Goal: Transaction & Acquisition: Purchase product/service

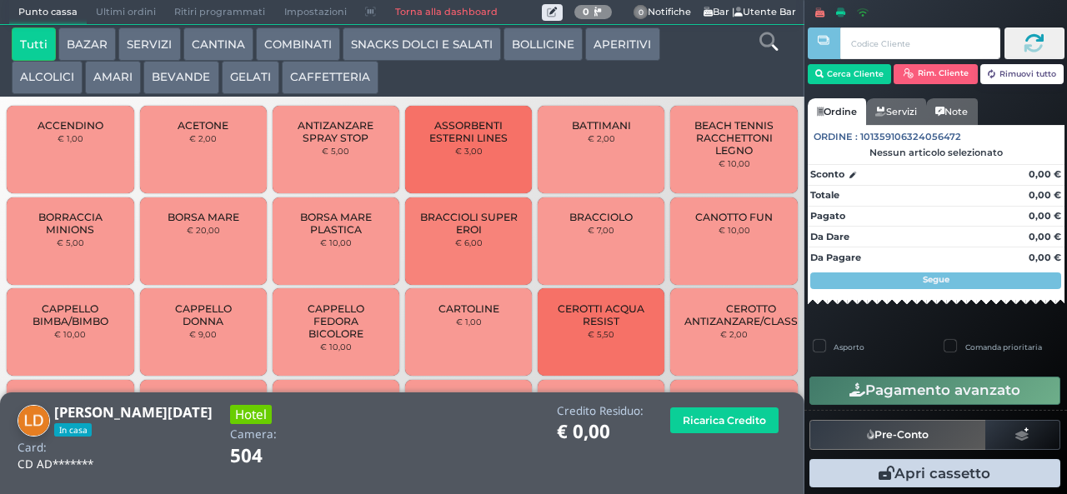
click at [175, 91] on button "BEVANDE" at bounding box center [180, 77] width 75 height 33
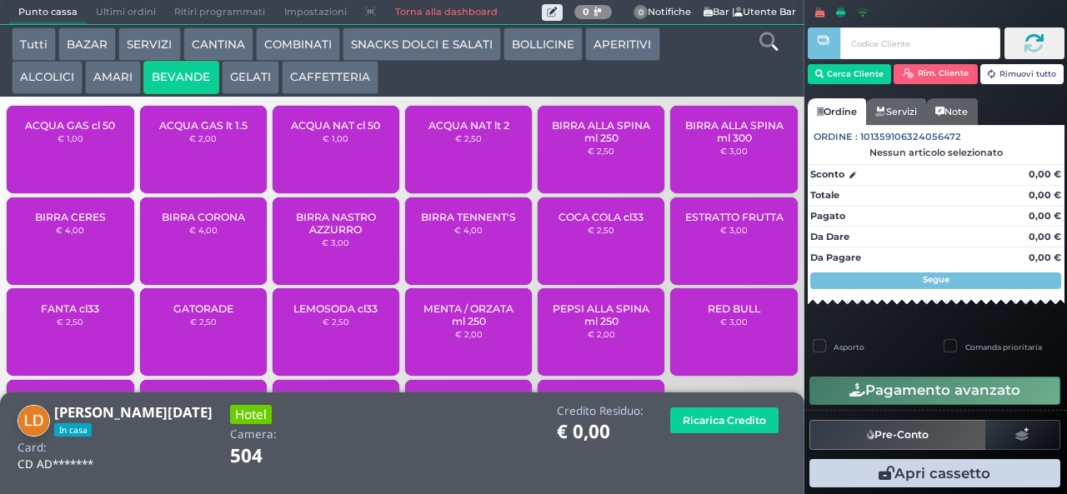
click at [452, 163] on div "ACQUA NAT lt 2 € 2,50" at bounding box center [468, 150] width 127 height 88
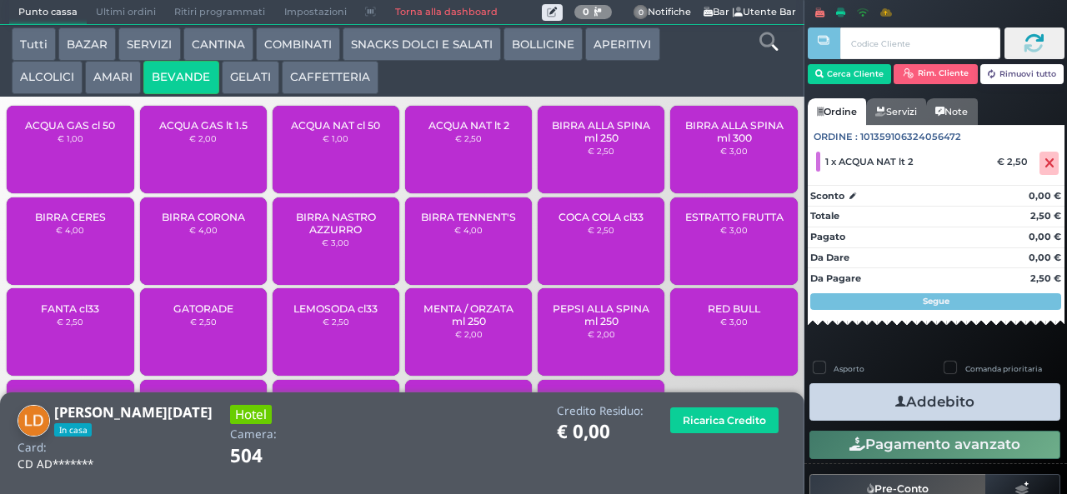
click at [462, 132] on span "ACQUA NAT lt 2" at bounding box center [469, 125] width 81 height 13
click at [956, 408] on button "Addebito" at bounding box center [935, 403] width 251 height 38
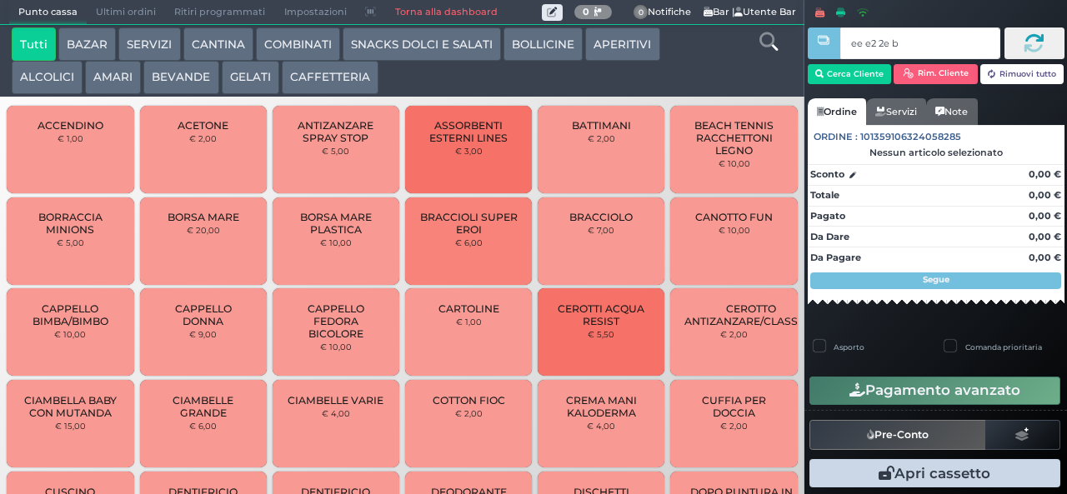
type input "ee e2 2e b9"
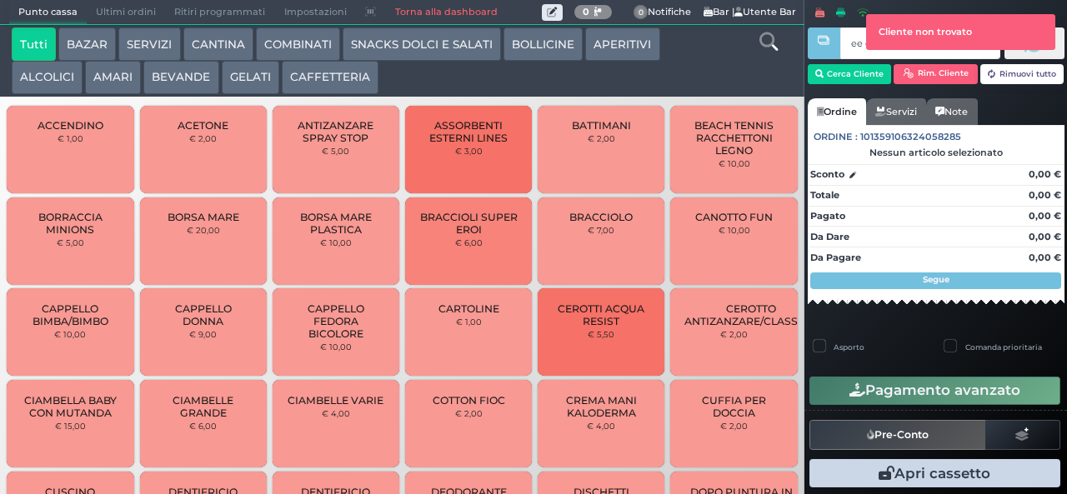
type input "ee e2 2e b9"
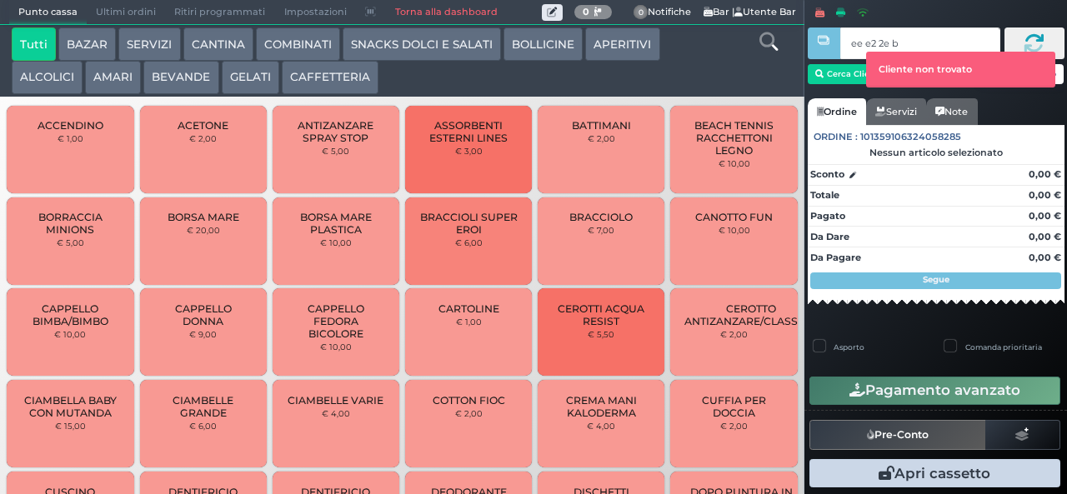
type input "ee e2 2e b9"
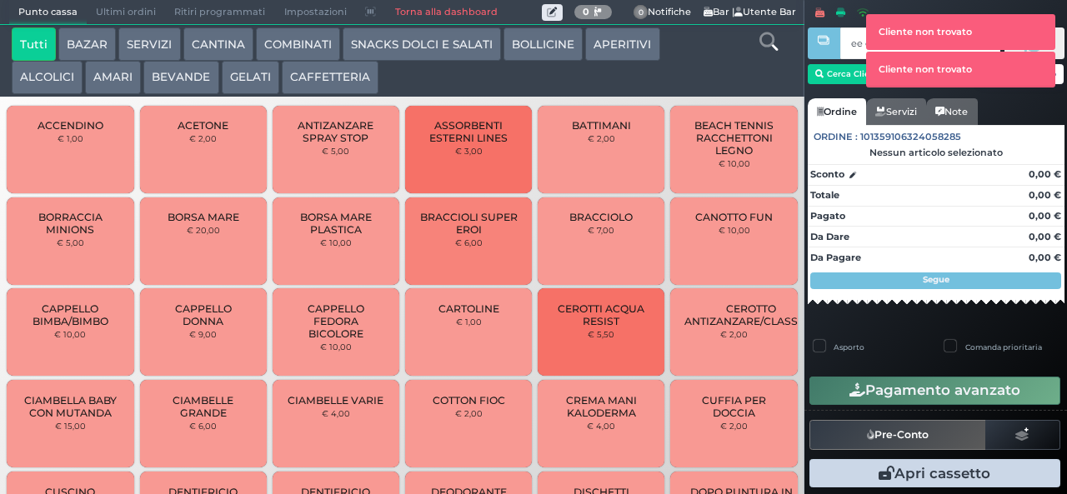
type input "ee e2 2e b9"
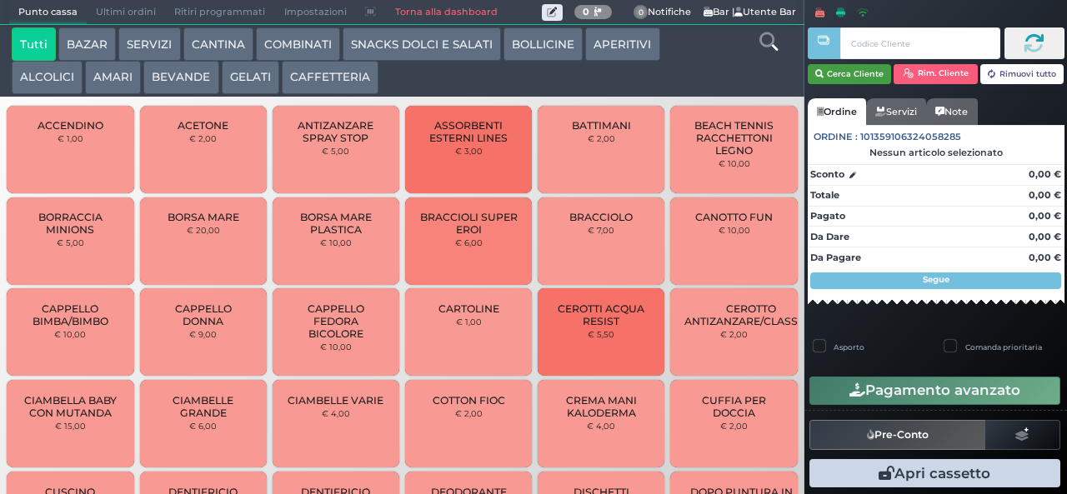
click at [840, 68] on button "Cerca Cliente" at bounding box center [850, 74] width 84 height 20
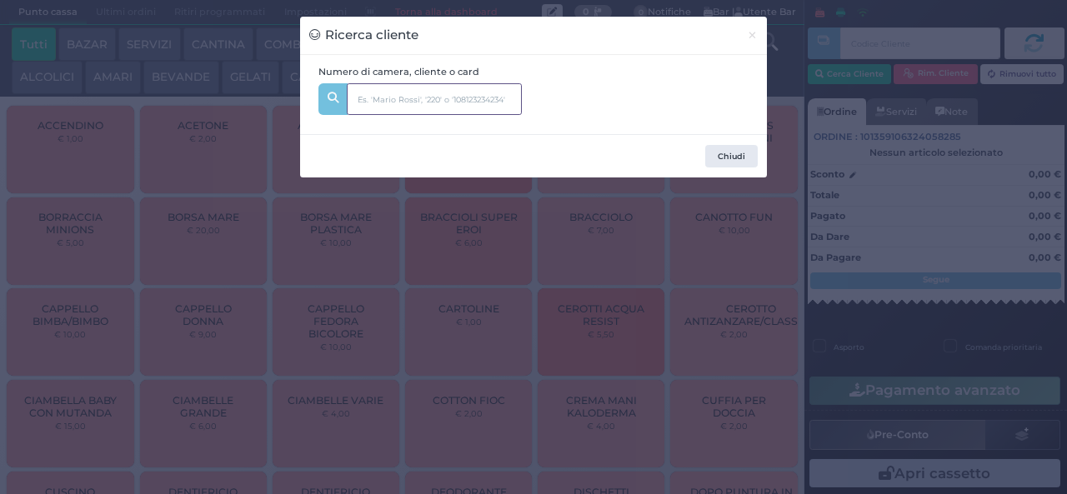
click at [404, 93] on input "text" at bounding box center [434, 99] width 175 height 32
type input "338"
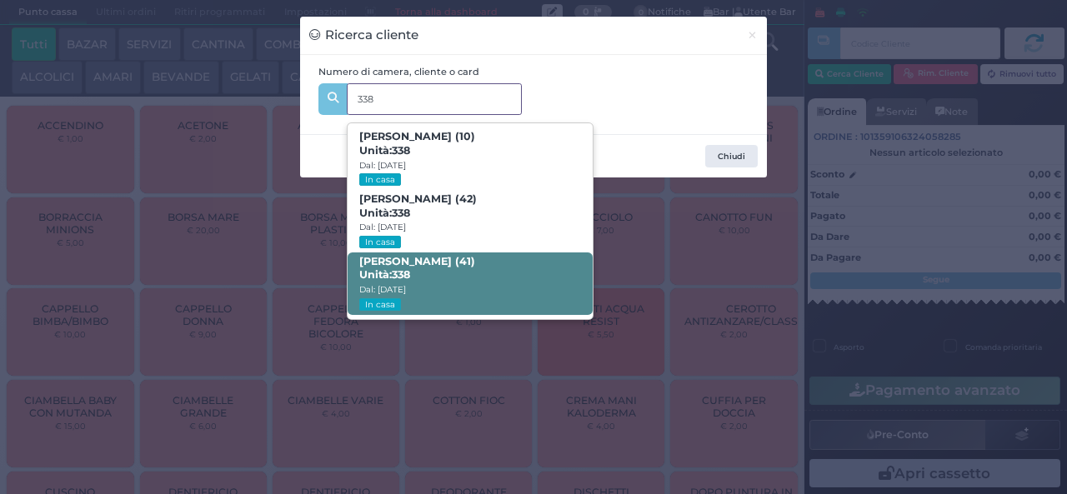
click at [406, 275] on strong "338" at bounding box center [401, 274] width 18 height 13
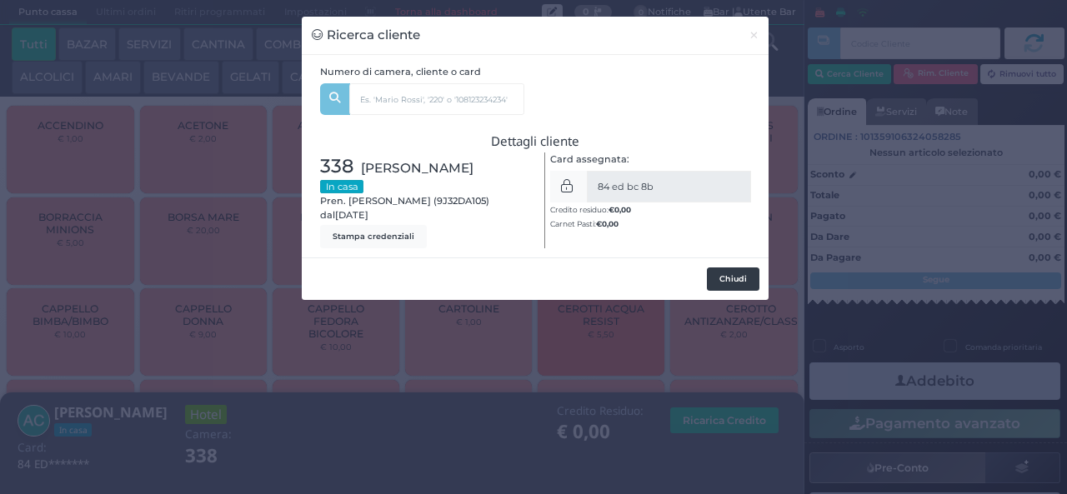
click at [743, 280] on button "Chiudi" at bounding box center [733, 279] width 53 height 23
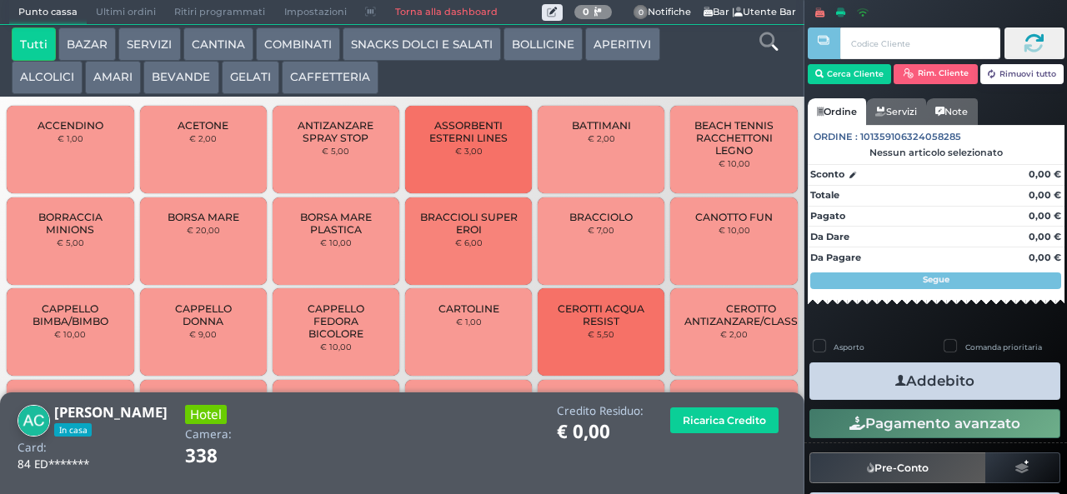
click at [173, 78] on button "BEVANDE" at bounding box center [180, 77] width 75 height 33
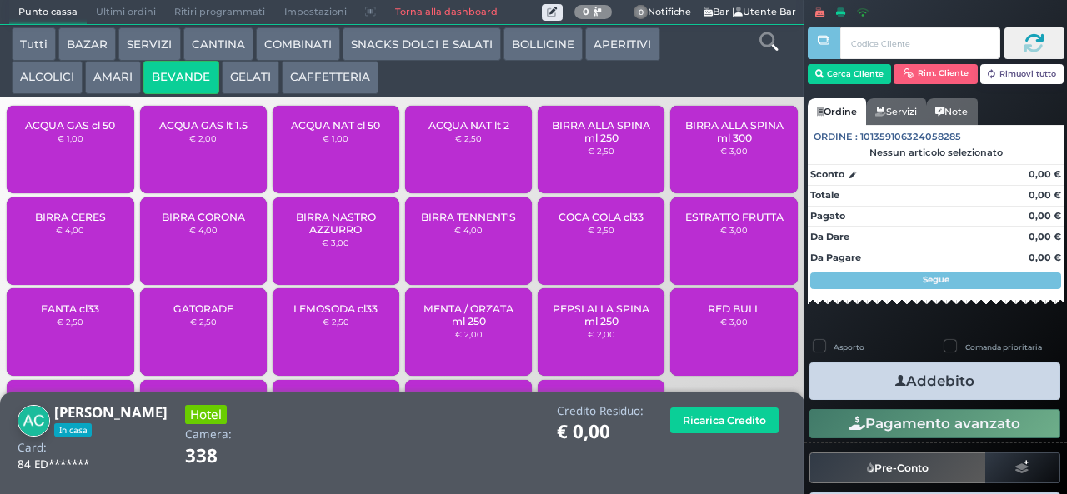
click at [456, 132] on span "ACQUA NAT lt 2" at bounding box center [469, 125] width 81 height 13
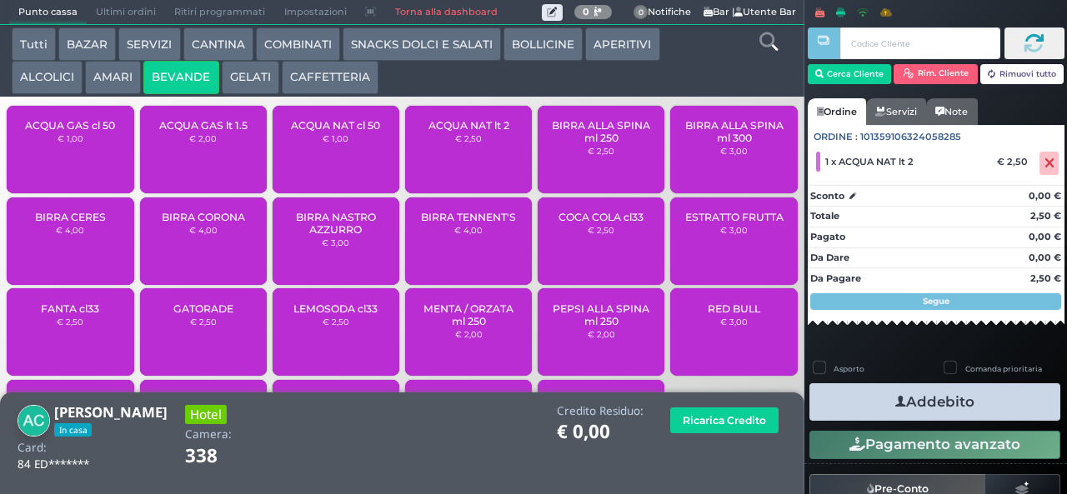
click at [940, 387] on button "Addebito" at bounding box center [935, 403] width 251 height 38
